Goal: Navigation & Orientation: Find specific page/section

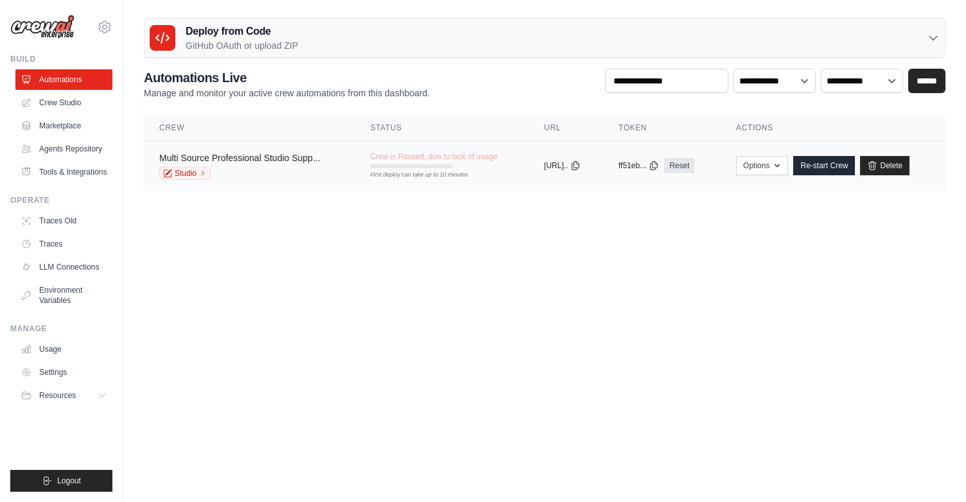
click at [283, 161] on link "Multi Source Professional Studio Supp..." at bounding box center [239, 158] width 161 height 10
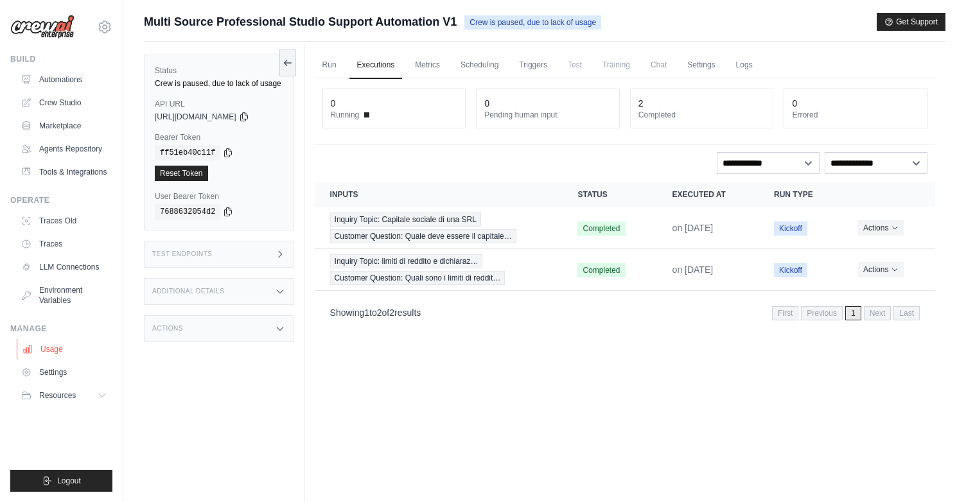
click at [46, 352] on link "Usage" at bounding box center [65, 349] width 97 height 21
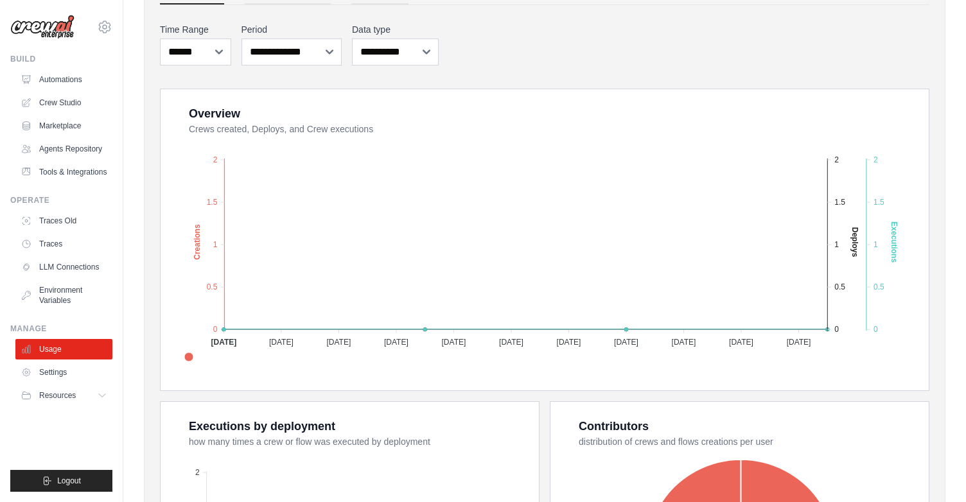
scroll to position [231, 0]
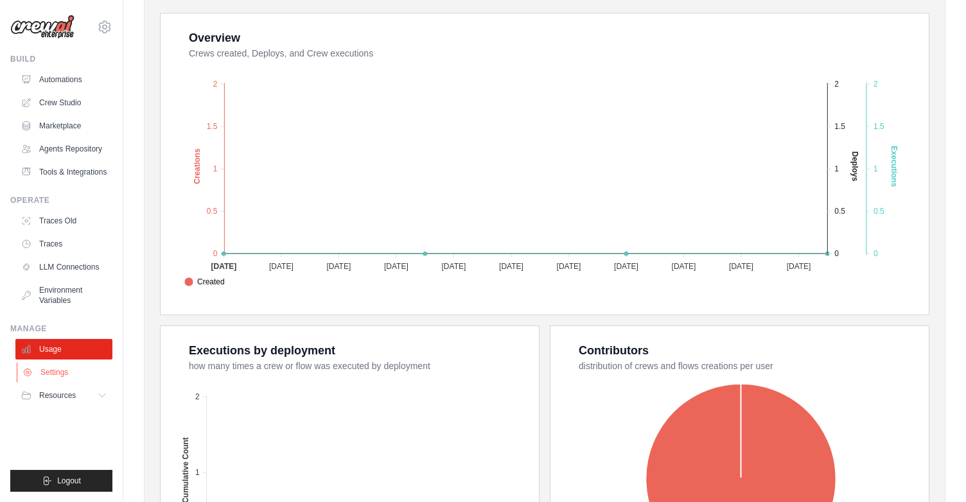
click at [67, 371] on link "Settings" at bounding box center [65, 372] width 97 height 21
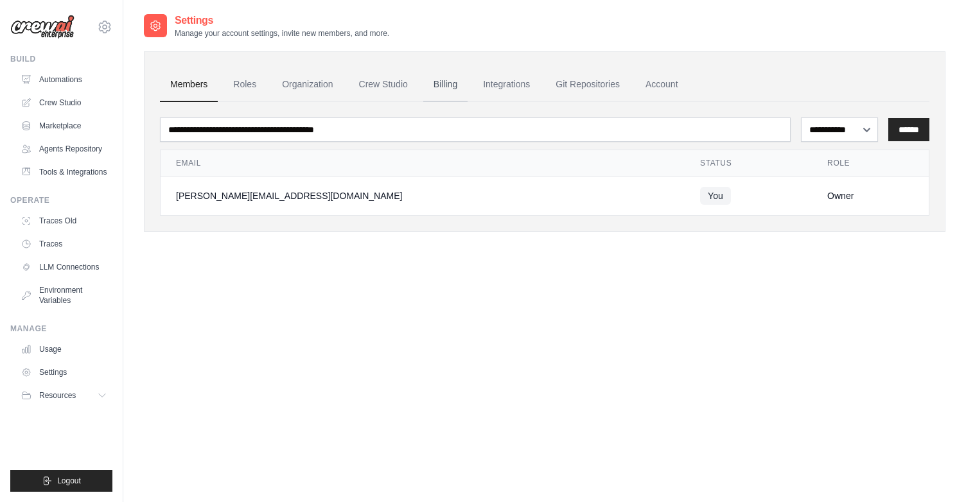
click at [450, 87] on link "Billing" at bounding box center [445, 84] width 44 height 35
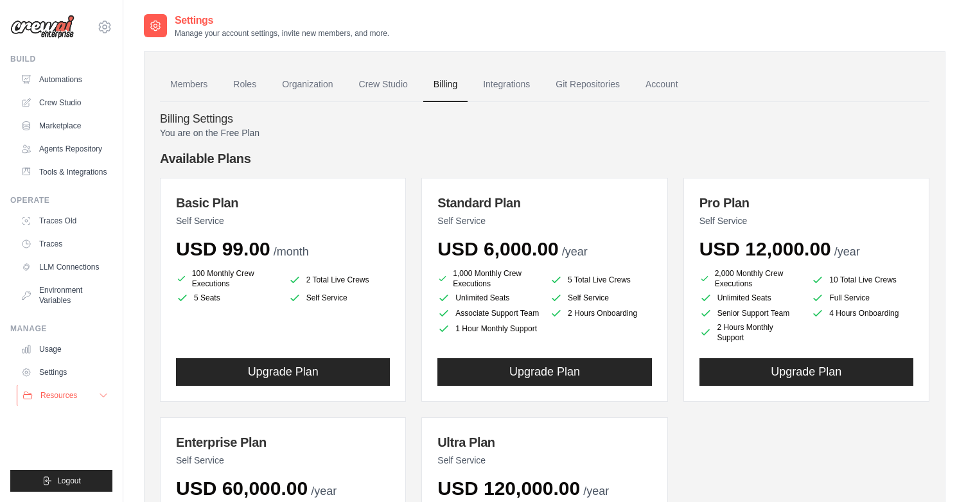
click at [62, 398] on span "Resources" at bounding box center [58, 395] width 37 height 10
click at [68, 411] on link "Documentation" at bounding box center [68, 417] width 89 height 18
